Goal: Navigation & Orientation: Go to known website

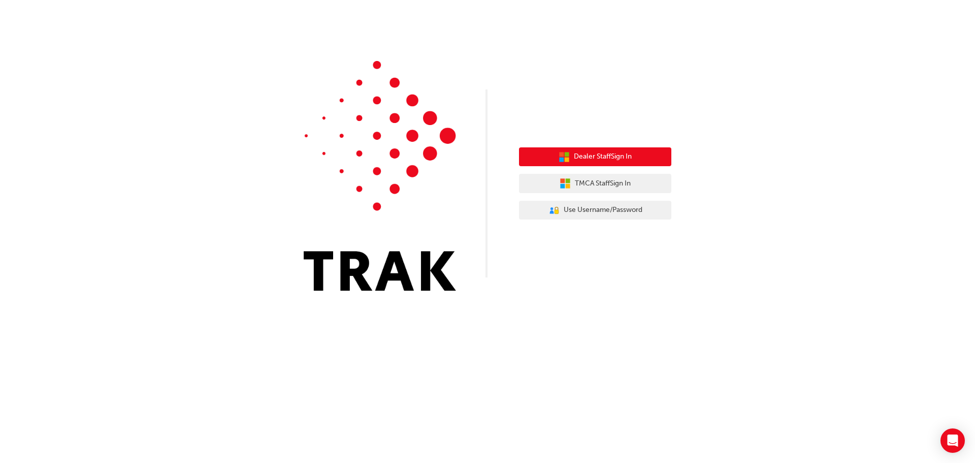
click at [613, 161] on span "Dealer Staff Sign In" at bounding box center [603, 157] width 58 height 12
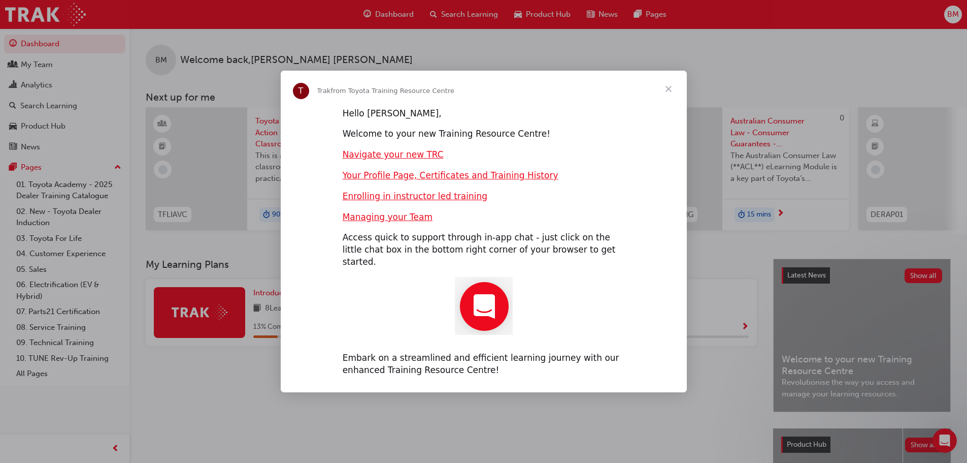
click at [672, 95] on span "Close" at bounding box center [669, 89] width 37 height 37
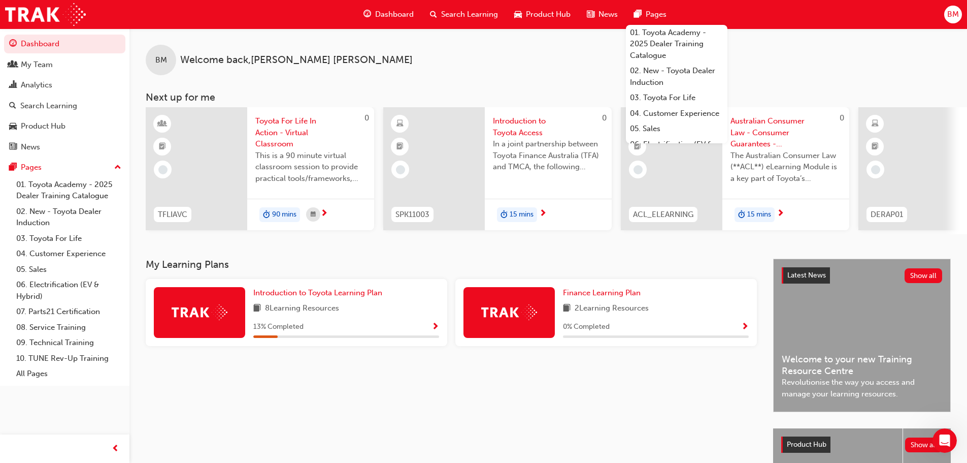
click at [952, 18] on span "BM" at bounding box center [954, 15] width 12 height 12
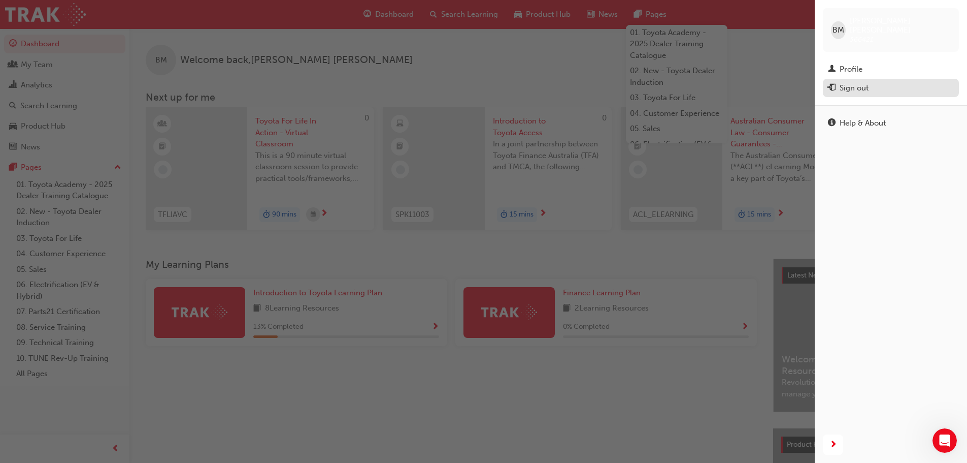
click at [871, 82] on div "Sign out" at bounding box center [891, 88] width 126 height 13
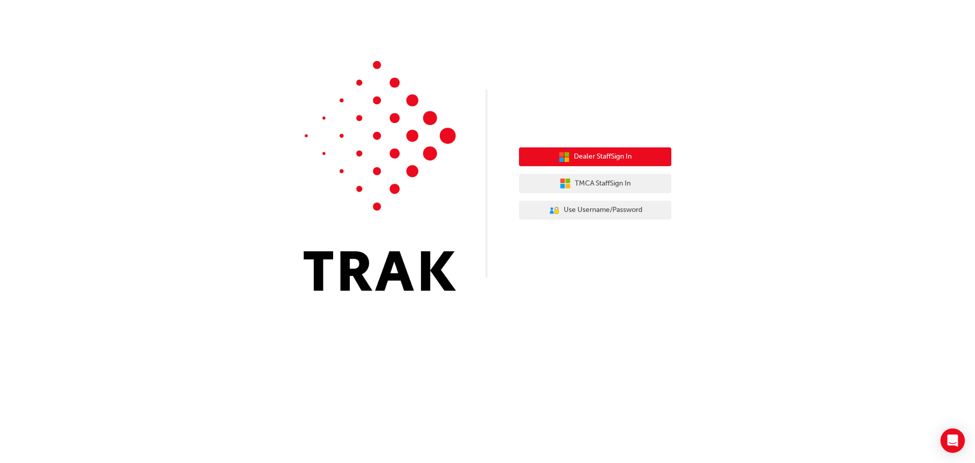
click at [630, 152] on span "Dealer Staff Sign In" at bounding box center [603, 157] width 58 height 12
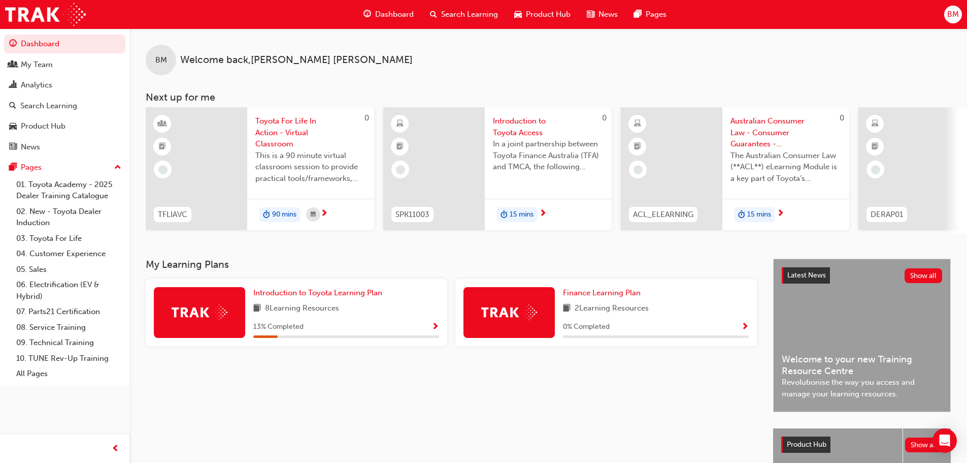
click at [959, 13] on span "BM" at bounding box center [954, 15] width 12 height 12
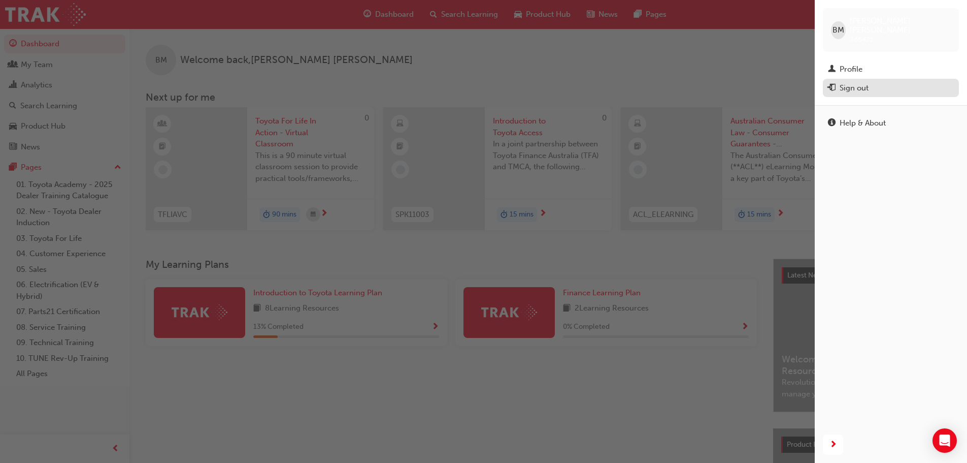
click at [872, 82] on div "Sign out" at bounding box center [891, 88] width 126 height 13
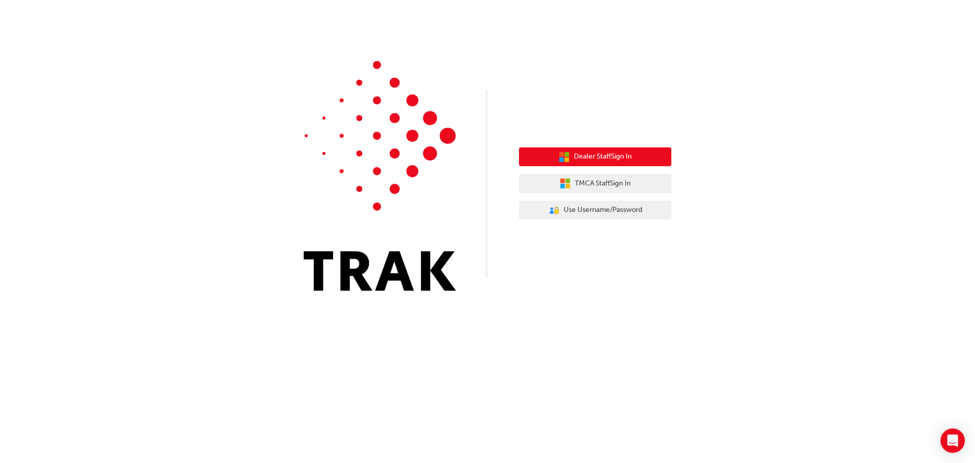
click at [581, 159] on span "Dealer Staff Sign In" at bounding box center [603, 157] width 58 height 12
